Goal: Book appointment/travel/reservation

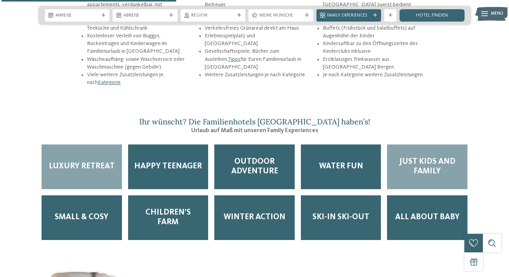
scroll to position [991, 0]
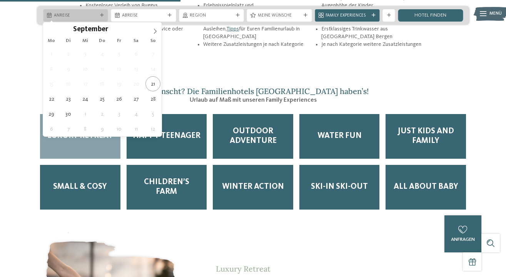
click at [85, 13] on span "Anreise" at bounding box center [76, 16] width 44 height 6
click at [152, 32] on icon at bounding box center [154, 30] width 5 height 5
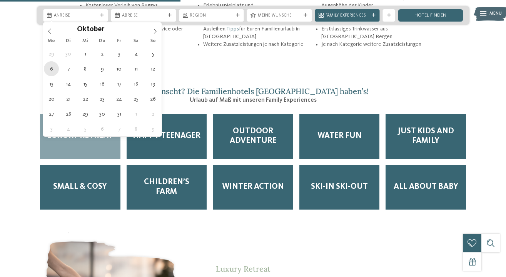
type div "06.10.2025"
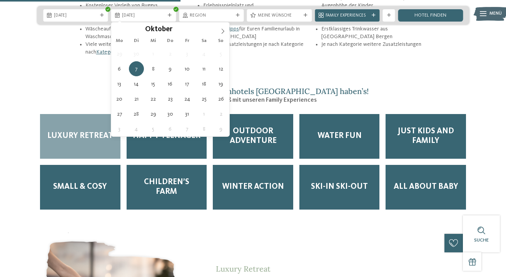
type div "12.10.2025"
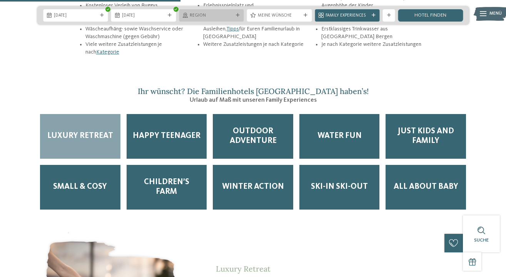
click at [218, 17] on span "Region" at bounding box center [212, 16] width 44 height 6
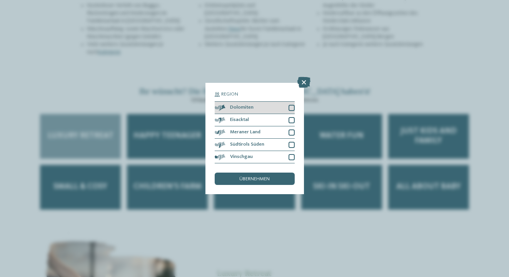
click at [292, 105] on div at bounding box center [292, 108] width 6 height 6
click at [291, 117] on div at bounding box center [292, 120] width 6 height 6
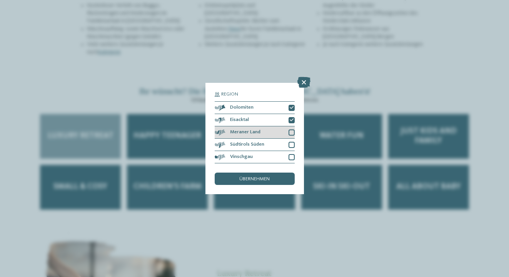
click at [292, 129] on div at bounding box center [292, 132] width 6 height 6
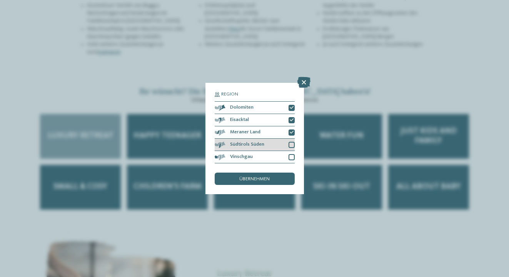
click at [293, 142] on div at bounding box center [292, 145] width 6 height 6
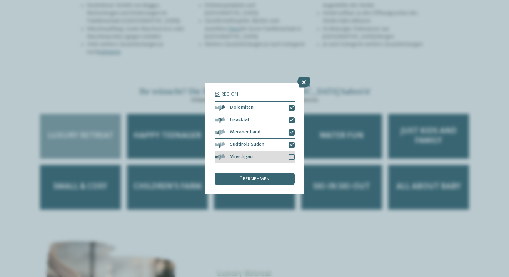
click at [293, 154] on div at bounding box center [292, 157] width 6 height 6
click at [263, 177] on span "übernehmen" at bounding box center [254, 179] width 30 height 5
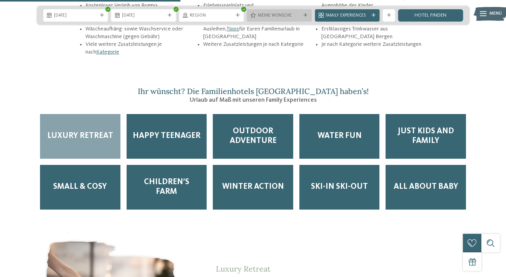
click at [277, 17] on span "Meine Wünsche" at bounding box center [280, 16] width 44 height 6
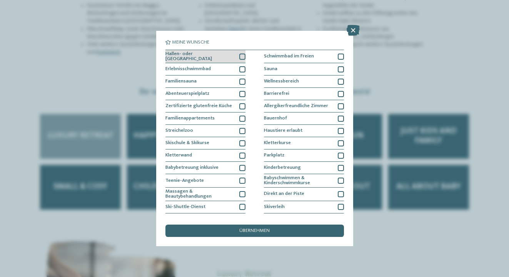
click at [241, 55] on div at bounding box center [242, 57] width 6 height 6
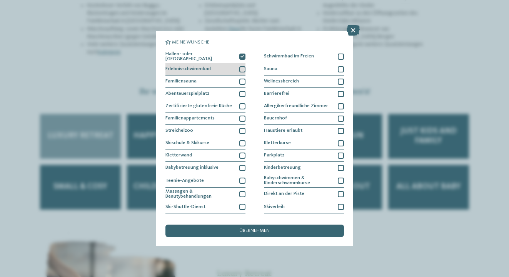
click at [244, 67] on div at bounding box center [242, 69] width 6 height 6
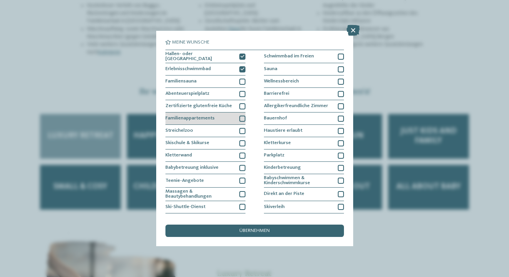
scroll to position [0, 0]
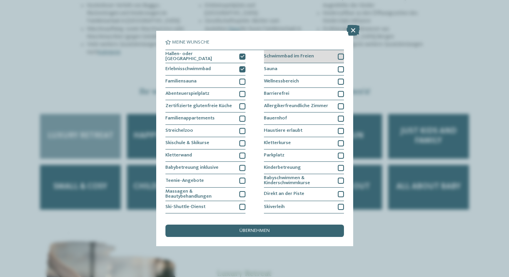
click at [339, 56] on div at bounding box center [341, 57] width 6 height 6
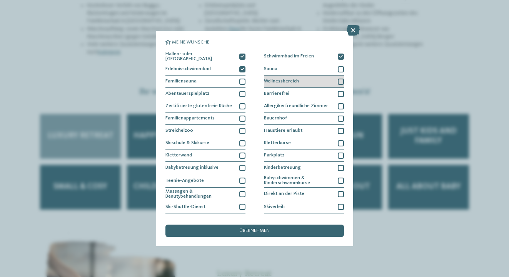
click at [341, 80] on div at bounding box center [341, 82] width 6 height 6
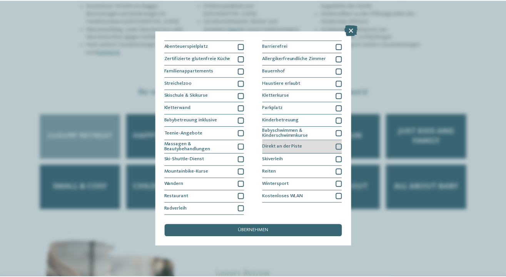
scroll to position [108, 0]
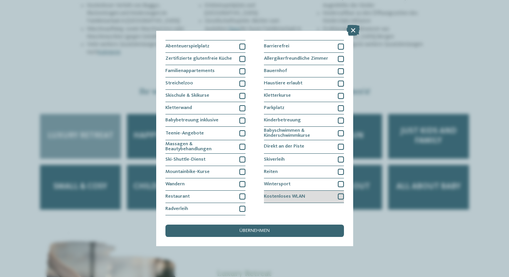
click at [341, 193] on div at bounding box center [341, 196] width 6 height 6
click at [256, 228] on span "übernehmen" at bounding box center [254, 230] width 30 height 5
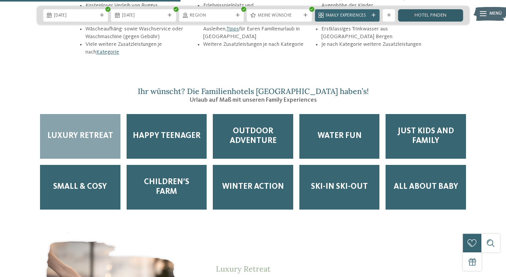
click at [435, 15] on link "Hotel finden" at bounding box center [431, 15] width 65 height 12
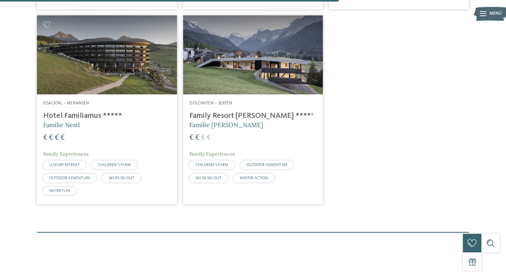
scroll to position [613, 0]
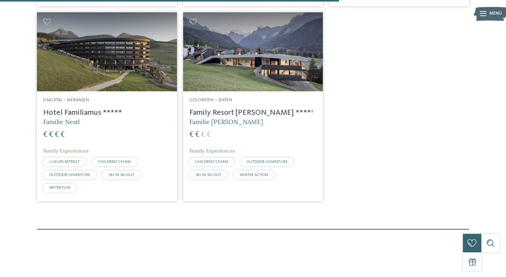
click at [261, 62] on img at bounding box center [253, 51] width 140 height 79
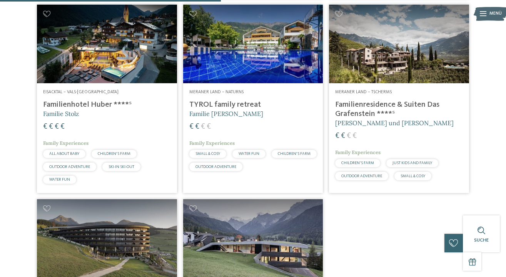
scroll to position [381, 0]
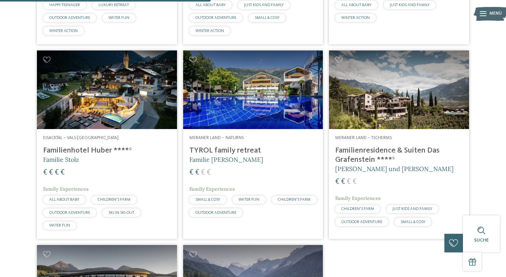
click at [233, 115] on img at bounding box center [253, 89] width 140 height 79
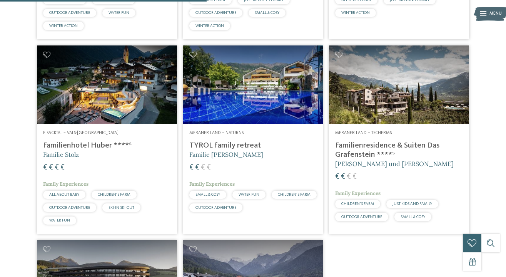
scroll to position [395, 0]
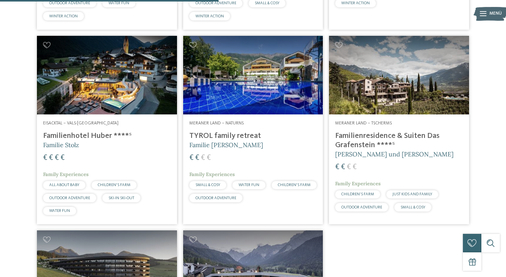
click at [384, 104] on img at bounding box center [399, 75] width 140 height 79
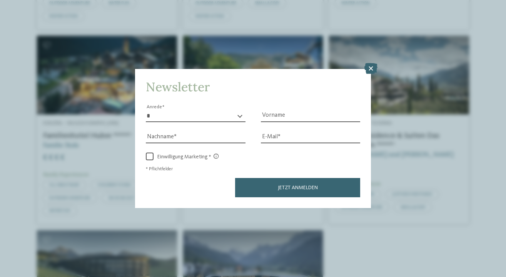
scroll to position [0, 0]
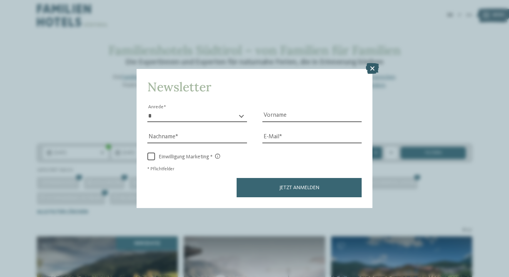
click at [373, 63] on icon at bounding box center [372, 68] width 13 height 11
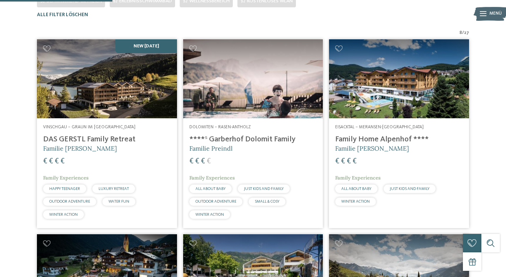
scroll to position [203, 0]
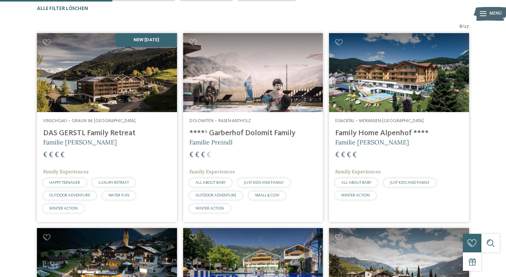
click at [134, 89] on img at bounding box center [107, 72] width 140 height 79
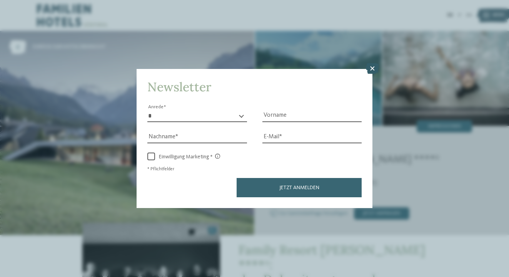
click at [373, 63] on icon at bounding box center [372, 68] width 13 height 11
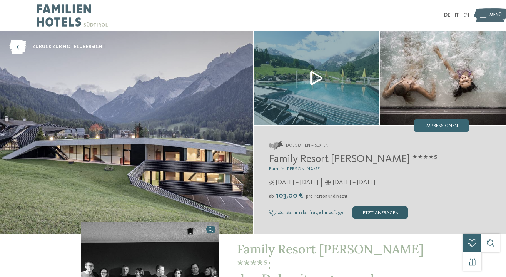
click at [380, 209] on div "jetzt anfragen" at bounding box center [380, 212] width 55 height 12
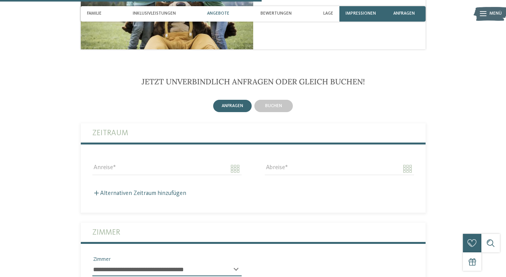
scroll to position [1006, 0]
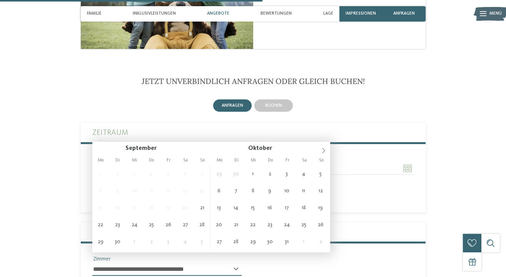
click at [191, 162] on input "Anreise" at bounding box center [166, 168] width 149 height 13
type input "**********"
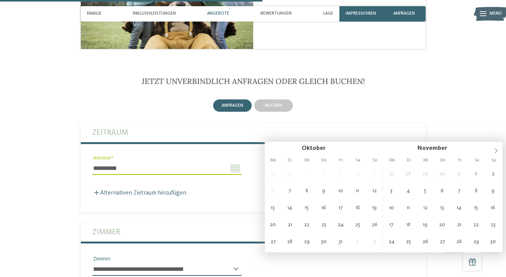
click at [324, 162] on input "Abreise" at bounding box center [339, 168] width 149 height 13
type input "**********"
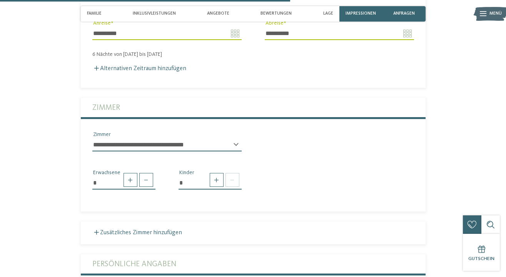
scroll to position [1159, 0]
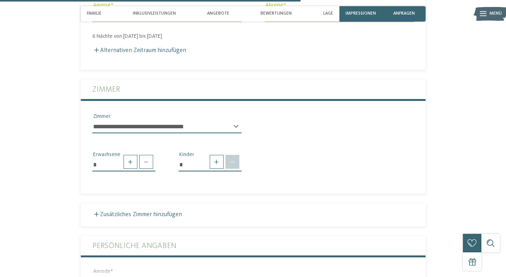
click at [232, 155] on span at bounding box center [233, 162] width 14 height 14
click at [215, 155] on span at bounding box center [217, 162] width 14 height 14
type input "*"
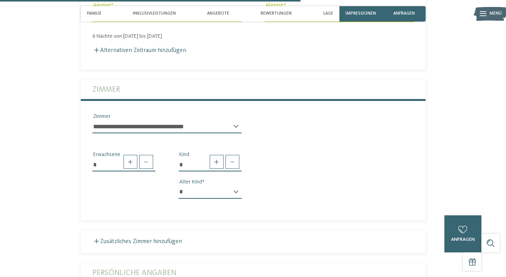
select select "*"
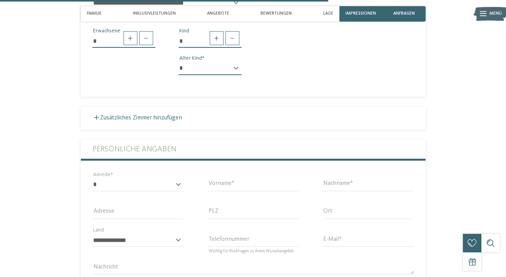
scroll to position [1288, 0]
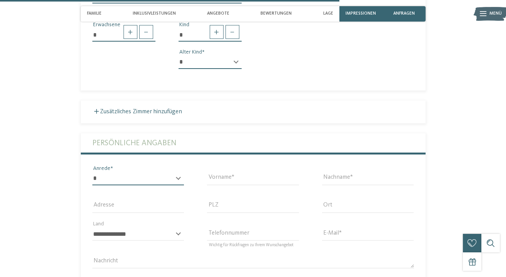
click at [176, 172] on select "* **** **** ******* ******" at bounding box center [138, 178] width 92 height 13
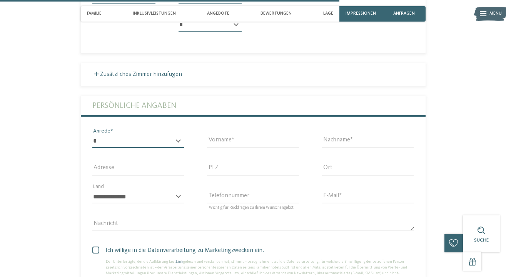
select select "*"
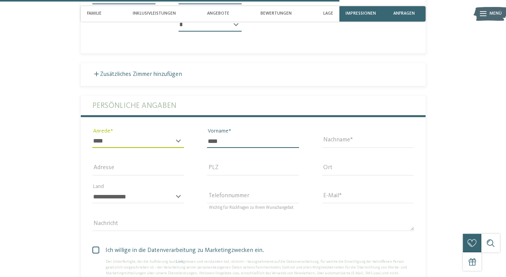
type input "****"
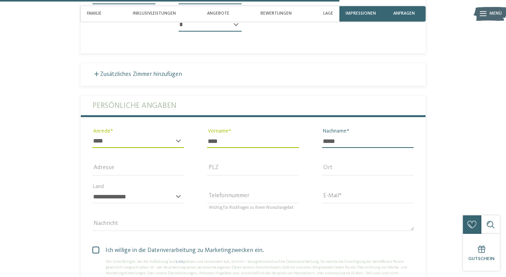
type input "*****"
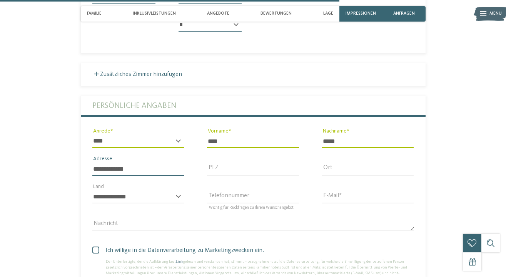
type input "**********"
type input "****"
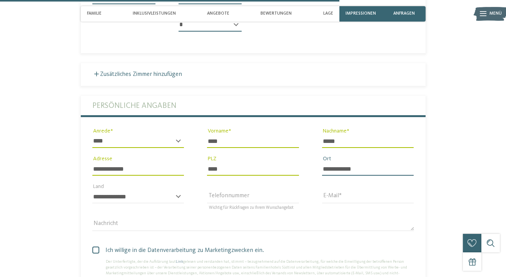
type input "**********"
click at [452, 159] on section "Jetzt unverbindlich anfragen oder gleich buchen! anfragen buchen 6" at bounding box center [253, 48] width 419 height 582
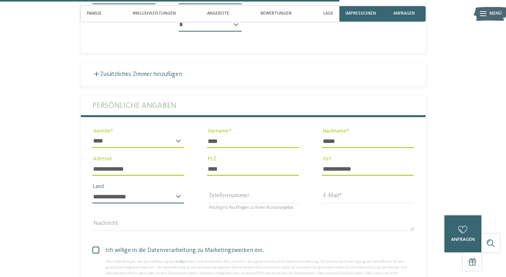
select select "**"
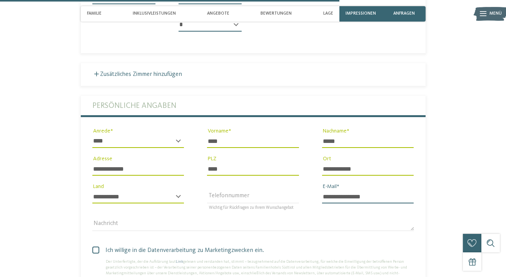
type input "**********"
click at [455, 169] on section "Jetzt unverbindlich anfragen oder gleich buchen! anfragen buchen 6" at bounding box center [253, 48] width 419 height 582
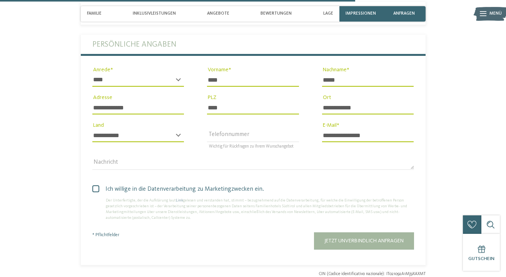
scroll to position [1388, 0]
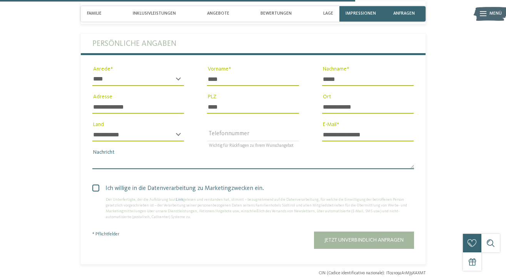
click at [231, 156] on textarea "Nachricht" at bounding box center [253, 162] width 322 height 13
type textarea "*"
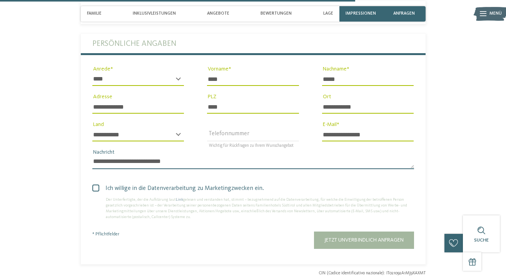
click at [128, 156] on textarea "**********" at bounding box center [253, 162] width 322 height 13
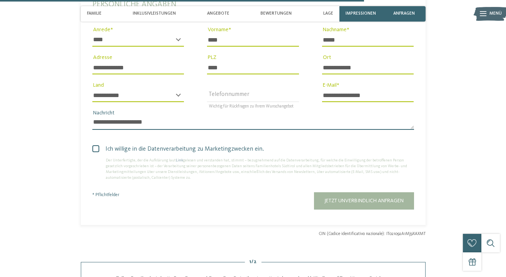
scroll to position [1431, 0]
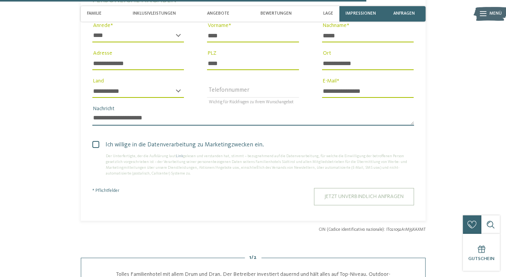
type textarea "**********"
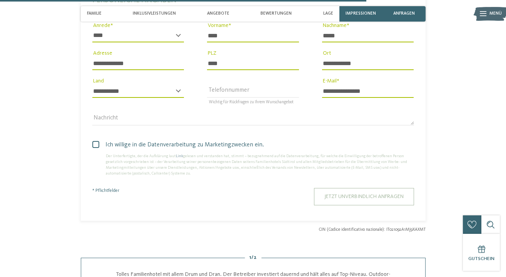
click at [350, 194] on span "Jetzt unverbindlich anfragen" at bounding box center [364, 196] width 79 height 5
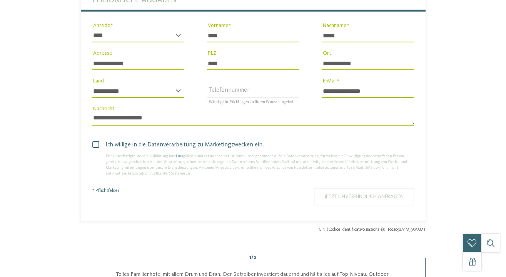
scroll to position [0, 0]
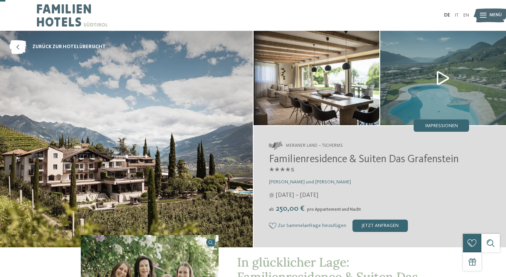
scroll to position [68, 0]
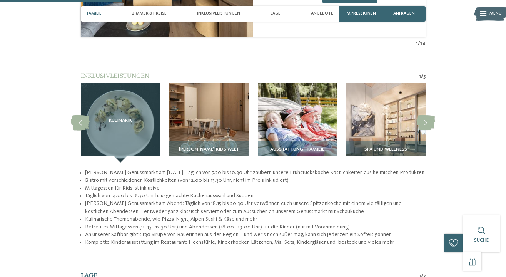
scroll to position [130, 0]
